Goal: Register for event/course

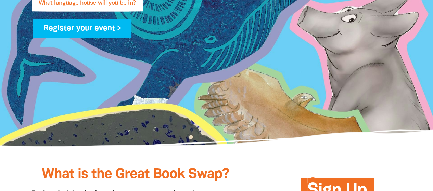
scroll to position [197, 0]
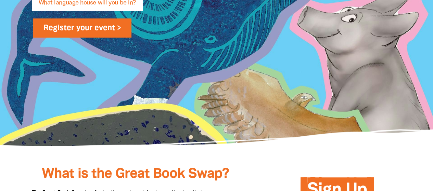
click at [67, 26] on link "Register your event >" at bounding box center [82, 27] width 99 height 19
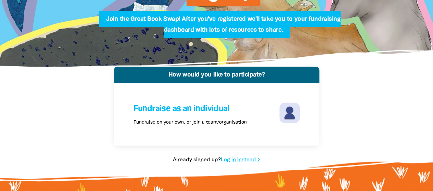
scroll to position [95, 0]
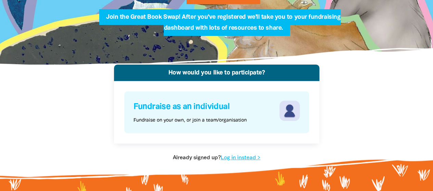
click at [192, 109] on h4 "Fundraise as an individual" at bounding box center [206, 107] width 144 height 13
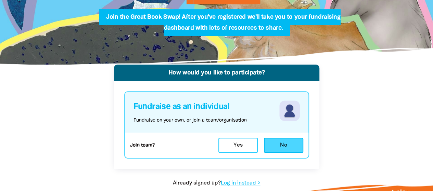
click at [292, 148] on button "No" at bounding box center [283, 145] width 39 height 15
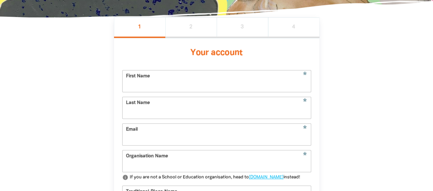
scroll to position [153, 0]
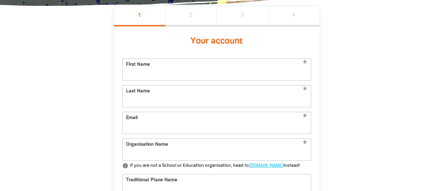
click at [200, 73] on input "First Name" at bounding box center [217, 70] width 188 height 22
type input "[PERSON_NAME]"
type input "[PERSON_NAME][EMAIL_ADDRESS][PERSON_NAME][DOMAIN_NAME]"
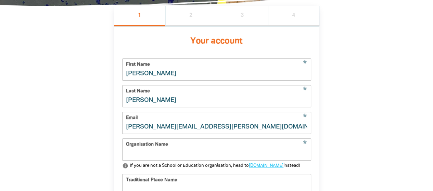
type input "[STREET_ADDRESS]"
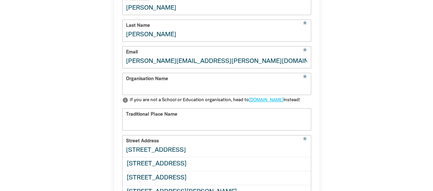
scroll to position [220, 0]
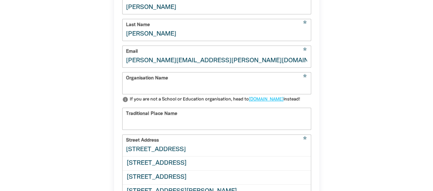
click at [192, 91] on input "Organisation Name" at bounding box center [217, 84] width 188 height 22
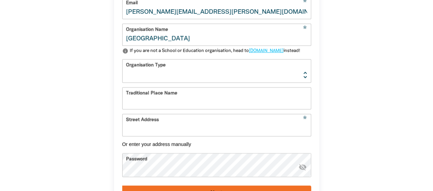
scroll to position [269, 0]
type input "[GEOGRAPHIC_DATA]"
click at [189, 79] on select "[GEOGRAPHIC_DATA] K-12 University or [GEOGRAPHIC_DATA]" at bounding box center [217, 71] width 188 height 23
select select "primary-school"
click at [123, 71] on select "[GEOGRAPHIC_DATA] K-12 University or [GEOGRAPHIC_DATA]" at bounding box center [217, 71] width 188 height 23
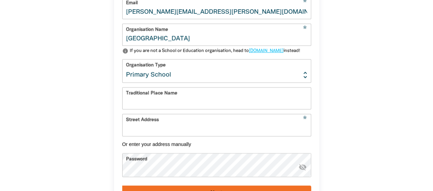
click at [167, 109] on input "Traditional Place Name" at bounding box center [217, 99] width 188 height 22
drag, startPoint x: 139, startPoint y: 115, endPoint x: 127, endPoint y: 115, distance: 12.0
click at [127, 109] on input "Bun" at bounding box center [217, 99] width 188 height 22
paste input "oon wurrung"
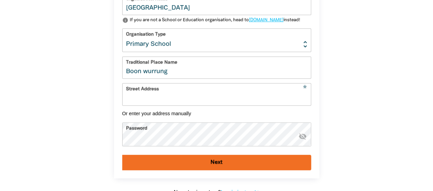
scroll to position [300, 0]
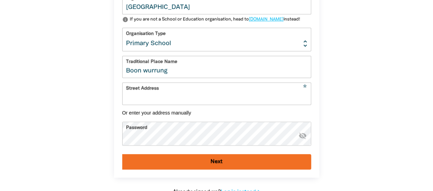
type input "Boon wurrung"
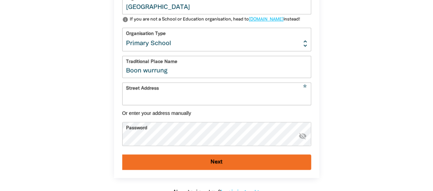
click at [135, 104] on input "Street Address" at bounding box center [217, 94] width 188 height 22
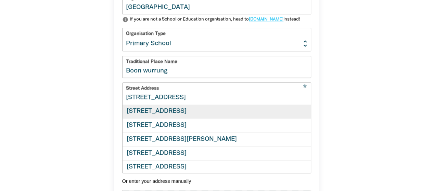
click at [177, 119] on div "[STREET_ADDRESS]" at bounding box center [217, 112] width 188 height 14
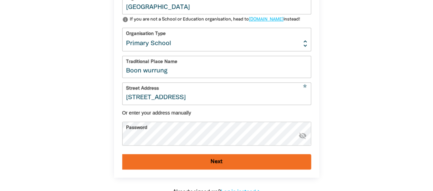
type input "[STREET_ADDRESS]"
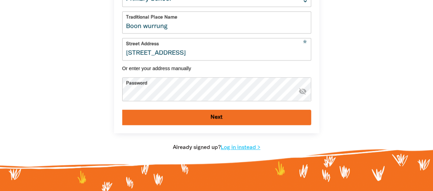
scroll to position [345, 0]
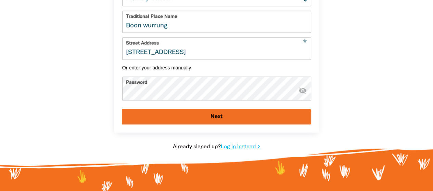
click at [304, 95] on icon "visibility_off" at bounding box center [303, 91] width 8 height 8
click at [210, 125] on button "Next" at bounding box center [216, 116] width 189 height 15
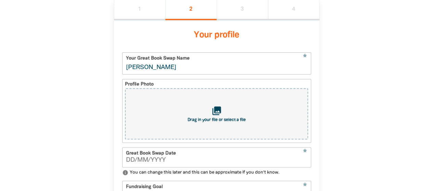
scroll to position [153, 0]
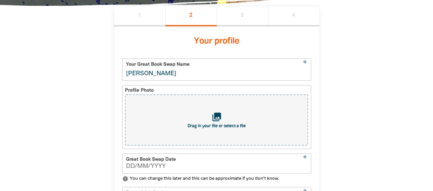
drag, startPoint x: 185, startPoint y: 74, endPoint x: 119, endPoint y: 73, distance: 66.5
click at [130, 74] on input "[GEOGRAPHIC_DATA]" at bounding box center [217, 70] width 188 height 22
type input "[GEOGRAPHIC_DATA]"
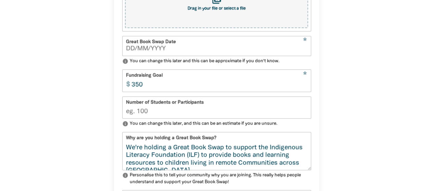
scroll to position [272, 0]
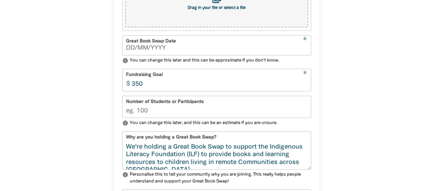
click at [149, 116] on input "Number of Students or Participants" at bounding box center [217, 107] width 188 height 22
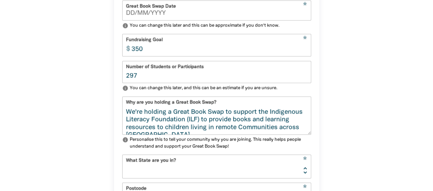
scroll to position [314, 0]
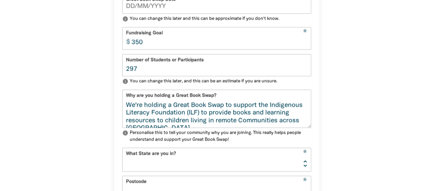
type input "297"
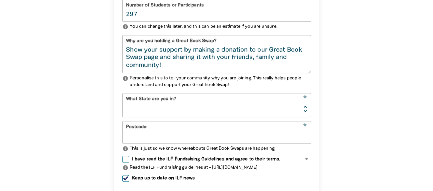
scroll to position [369, 0]
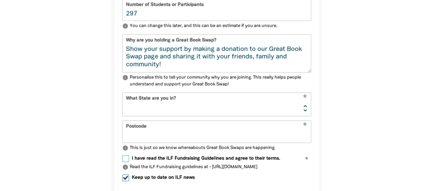
click at [260, 107] on select "[GEOGRAPHIC_DATA] [GEOGRAPHIC_DATA] QLD [GEOGRAPHIC_DATA] [GEOGRAPHIC_DATA] SA …" at bounding box center [217, 104] width 188 height 23
select select "VIC"
click at [123, 97] on select "[GEOGRAPHIC_DATA] [GEOGRAPHIC_DATA] QLD [GEOGRAPHIC_DATA] [GEOGRAPHIC_DATA] SA …" at bounding box center [217, 104] width 188 height 23
click at [166, 138] on input "Postcode" at bounding box center [217, 132] width 188 height 22
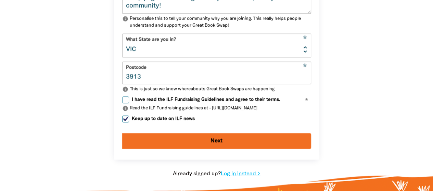
scroll to position [429, 0]
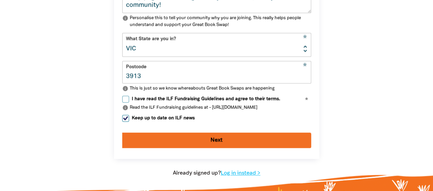
type input "3913"
click at [125, 103] on input "I have read the ILF Fundraising Guidelines and agree to their terms." at bounding box center [125, 99] width 7 height 7
checkbox input "true"
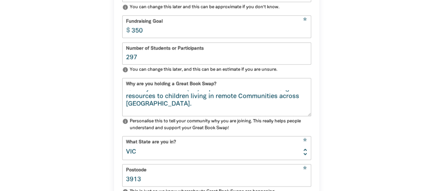
scroll to position [12, 0]
click at [140, 61] on input "297" at bounding box center [217, 54] width 188 height 22
drag, startPoint x: 140, startPoint y: 61, endPoint x: 123, endPoint y: 61, distance: 17.8
click at [123, 61] on input "297" at bounding box center [217, 54] width 188 height 22
click at [305, 63] on input "299" at bounding box center [217, 54] width 188 height 22
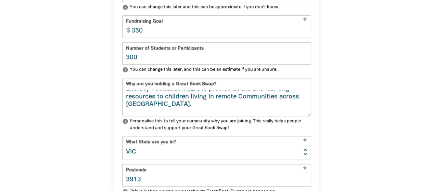
type input "300"
click at [303, 59] on input "300" at bounding box center [217, 54] width 188 height 22
click at [259, 26] on input "350" at bounding box center [219, 27] width 183 height 22
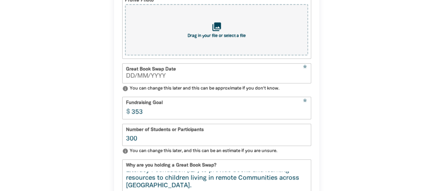
scroll to position [243, 0]
click at [304, 113] on input "354" at bounding box center [219, 109] width 183 height 22
click at [304, 113] on input "355" at bounding box center [219, 109] width 183 height 22
click at [304, 113] on input "356" at bounding box center [219, 109] width 183 height 22
click at [304, 113] on input "357" at bounding box center [219, 109] width 183 height 22
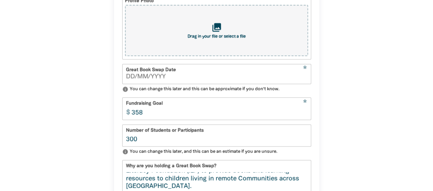
click at [304, 113] on input "358" at bounding box center [219, 109] width 183 height 22
click at [304, 113] on input "359" at bounding box center [219, 109] width 183 height 22
click at [304, 113] on input "360" at bounding box center [219, 109] width 183 height 22
click at [304, 113] on input "361" at bounding box center [219, 109] width 183 height 22
click at [143, 116] on input "361" at bounding box center [219, 109] width 183 height 22
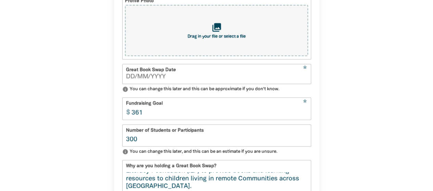
drag, startPoint x: 143, startPoint y: 116, endPoint x: 130, endPoint y: 115, distance: 12.7
click at [130, 115] on input "361" at bounding box center [219, 109] width 183 height 22
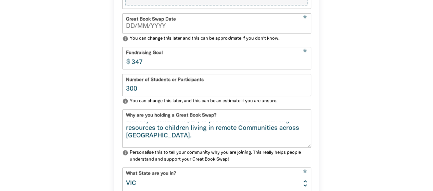
scroll to position [295, 0]
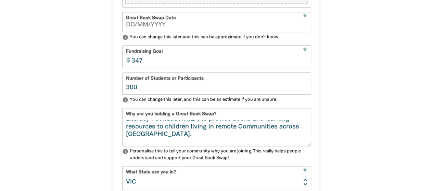
type input "347"
click at [129, 92] on input "300" at bounding box center [217, 84] width 188 height 22
type input "350"
click at [305, 62] on input "348" at bounding box center [219, 57] width 183 height 22
click at [305, 62] on input "349" at bounding box center [219, 57] width 183 height 22
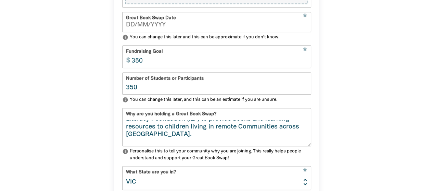
type input "350"
click at [305, 62] on input "350" at bounding box center [219, 57] width 183 height 22
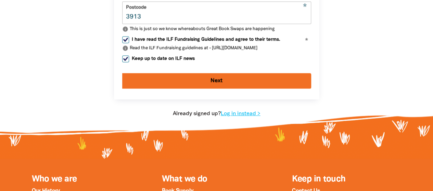
scroll to position [488, 0]
click at [215, 86] on button "Next" at bounding box center [216, 80] width 189 height 15
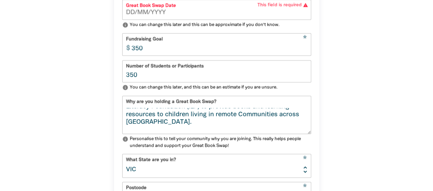
scroll to position [302, 0]
